Goal: Register for event/course

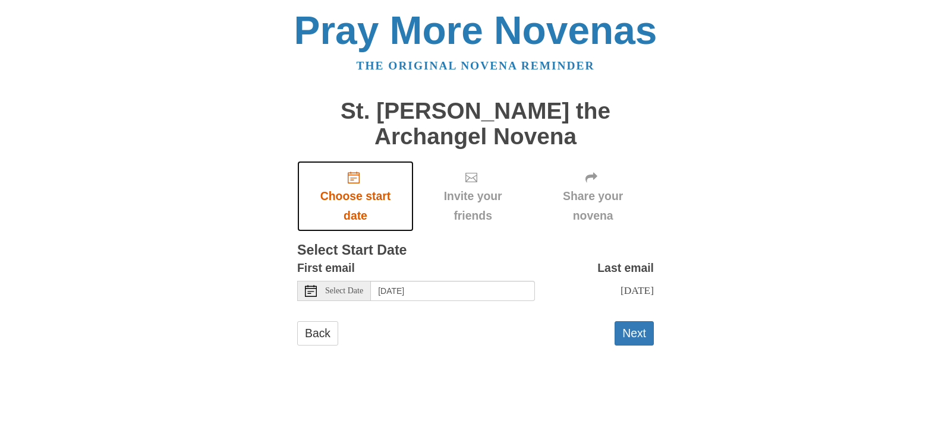
click at [354, 188] on span "Choose start date" at bounding box center [355, 206] width 93 height 39
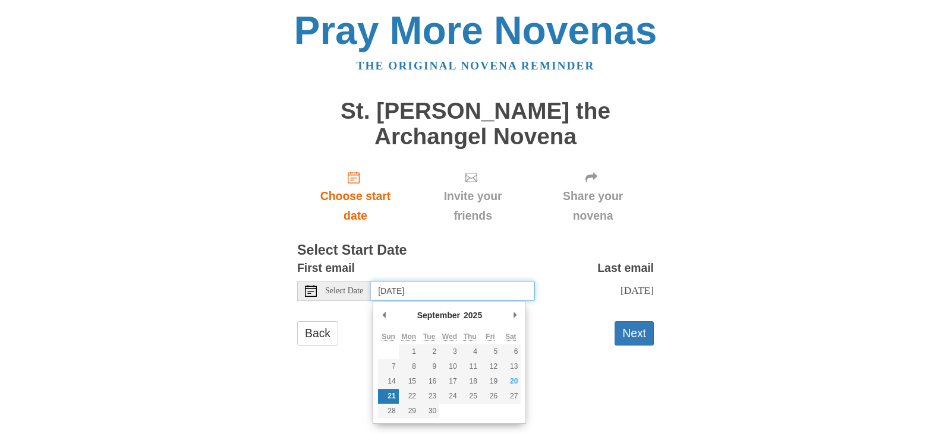
click at [440, 292] on input "[DATE]" at bounding box center [453, 291] width 164 height 20
type input "Saturday, September 20th"
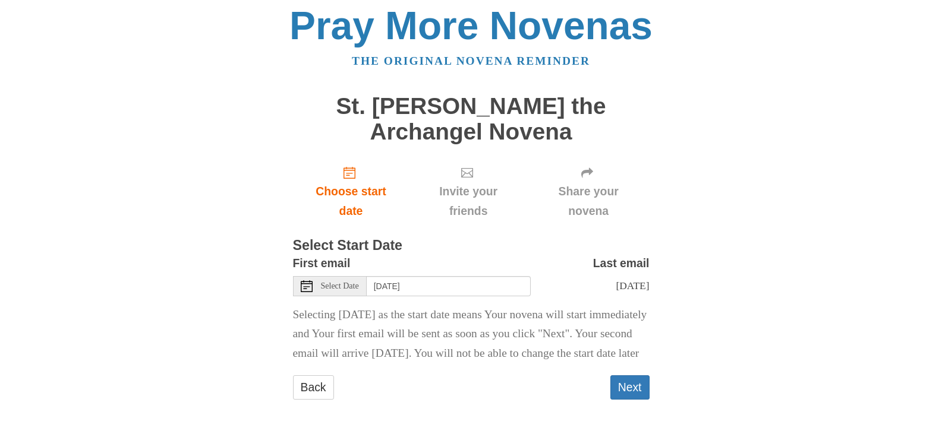
scroll to position [36, 0]
click at [626, 391] on button "Next" at bounding box center [629, 387] width 39 height 24
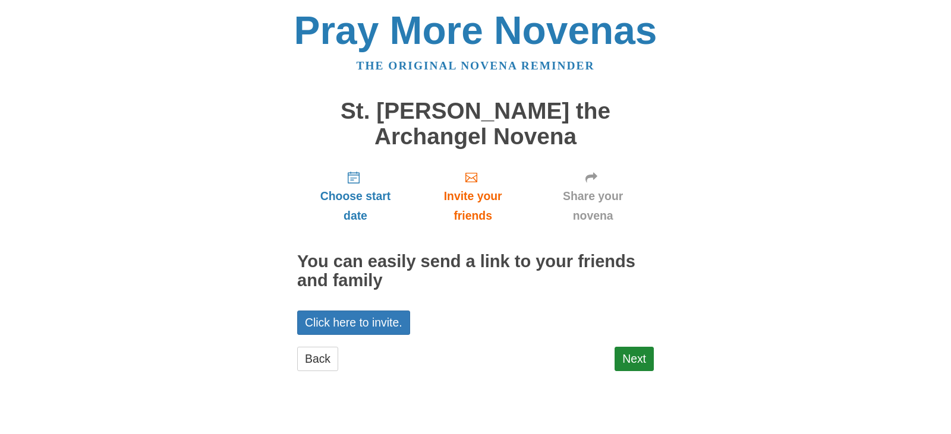
click at [264, 116] on div "Pray More Novenas The original novena reminder St. Michael the Archangel Novena…" at bounding box center [475, 203] width 695 height 406
click at [690, 84] on div "Pray More Novenas The original novena reminder St. Michael the Archangel Novena…" at bounding box center [475, 203] width 695 height 406
click at [316, 359] on link "Back" at bounding box center [317, 359] width 41 height 24
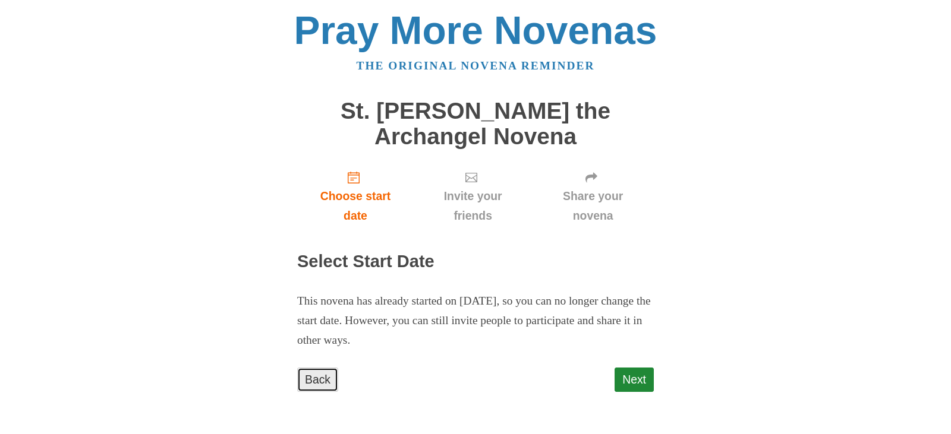
click at [314, 380] on link "Back" at bounding box center [317, 380] width 41 height 24
